Goal: Task Accomplishment & Management: Manage account settings

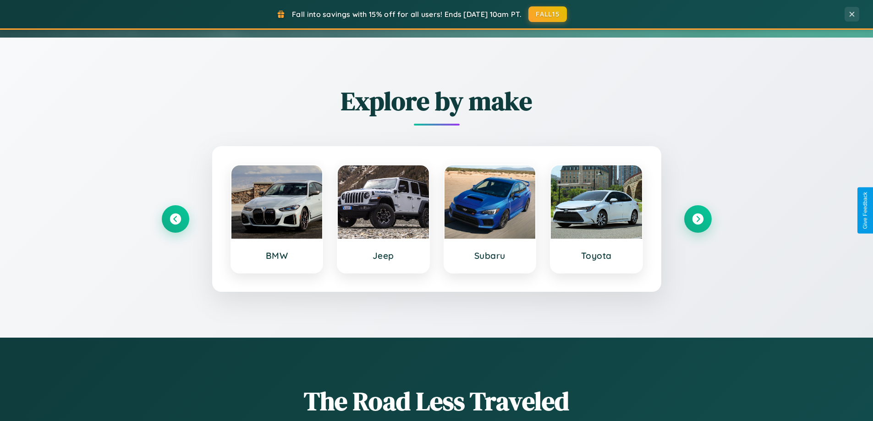
scroll to position [630, 0]
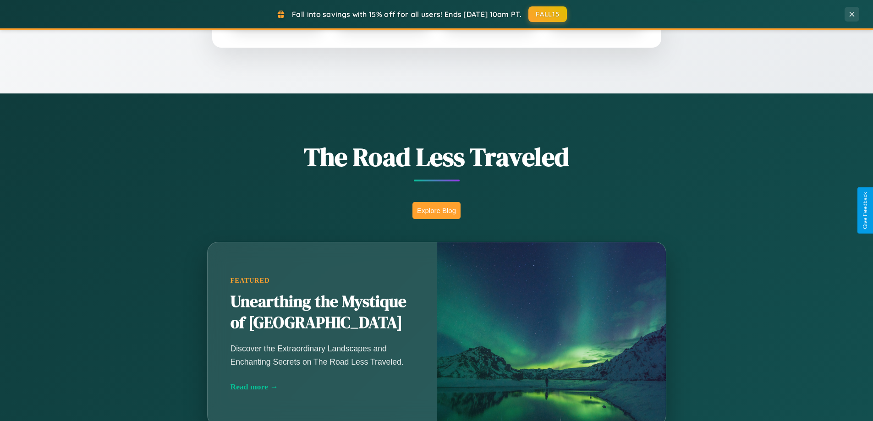
click at [436, 210] on button "Explore Blog" at bounding box center [436, 210] width 48 height 17
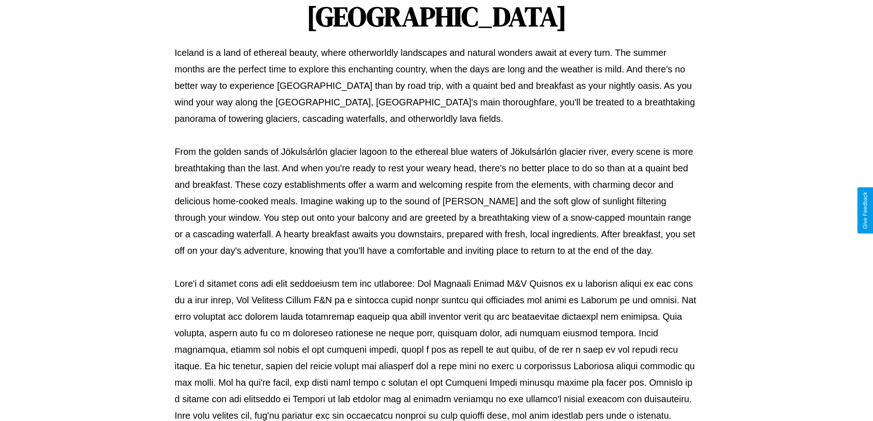
scroll to position [296, 0]
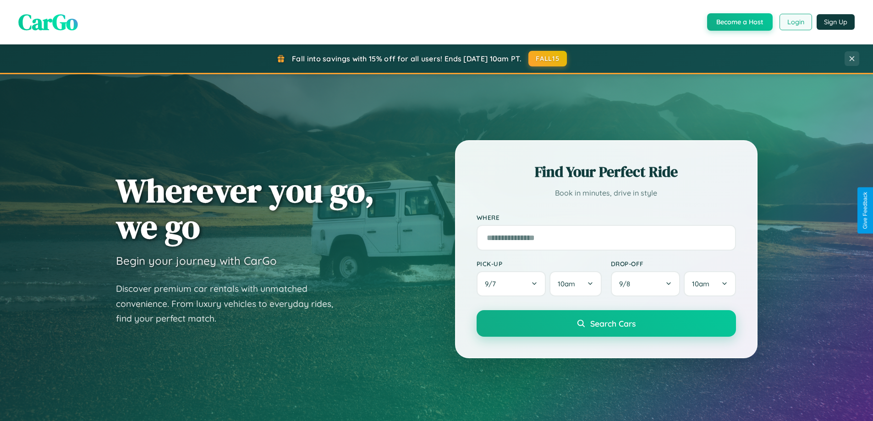
click at [795, 22] on button "Login" at bounding box center [795, 22] width 33 height 16
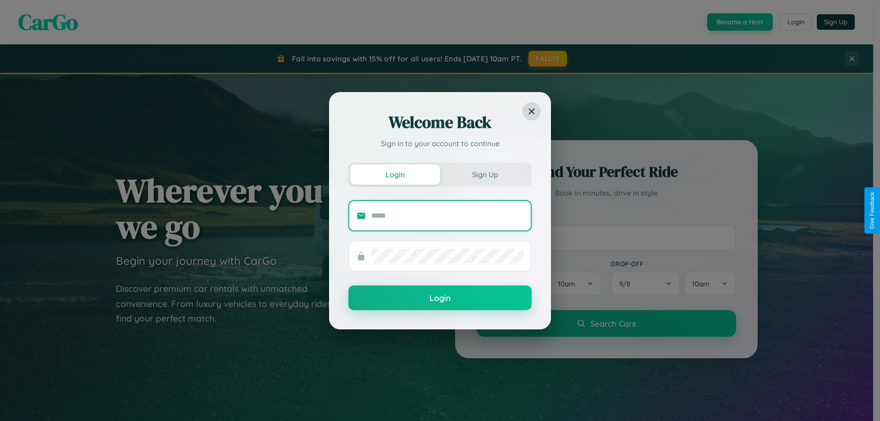
click at [447, 215] on input "text" at bounding box center [447, 215] width 152 height 15
type input "**********"
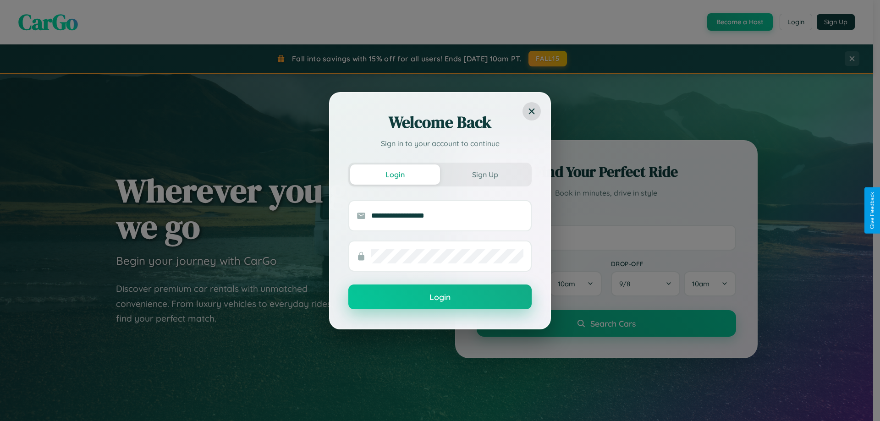
click at [440, 297] on button "Login" at bounding box center [439, 297] width 183 height 25
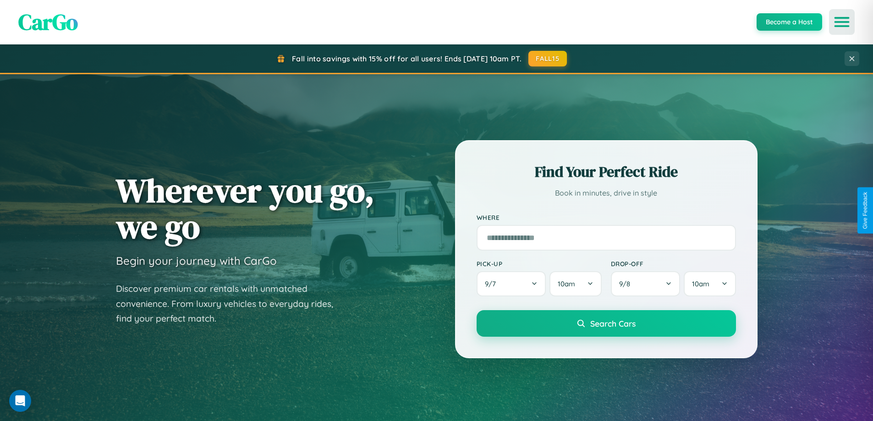
click at [842, 22] on icon "Open menu" at bounding box center [841, 22] width 13 height 8
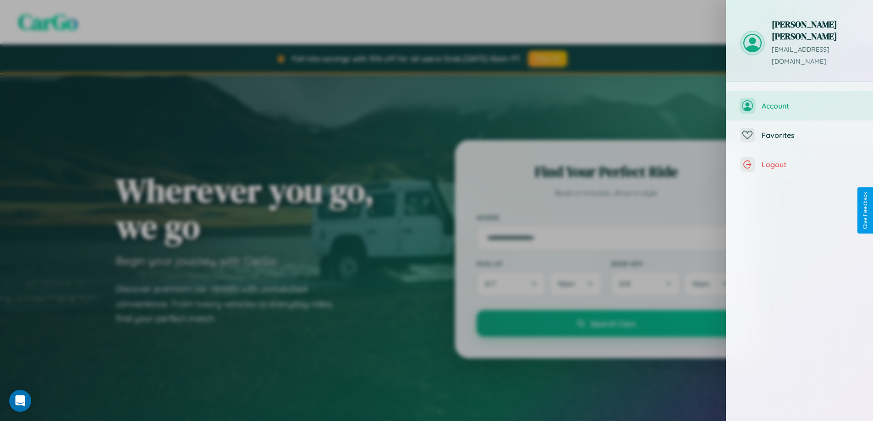
click at [799, 101] on span "Account" at bounding box center [810, 105] width 98 height 9
